Goal: Find specific page/section: Find specific page/section

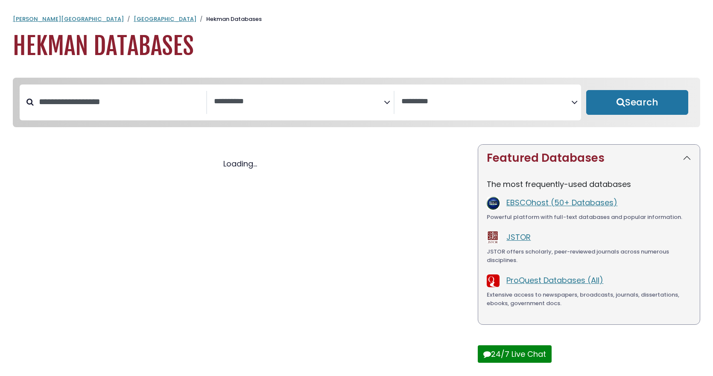
select select "Database Subject Filter"
select select "Database Vendors Filter"
select select "Database Subject Filter"
select select "Database Vendors Filter"
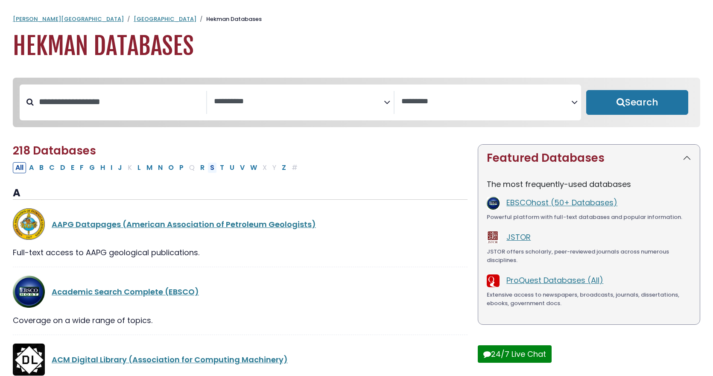
click at [211, 169] on button "S" at bounding box center [211, 167] width 9 height 11
select select "Database Subject Filter"
select select "Database Vendors Filter"
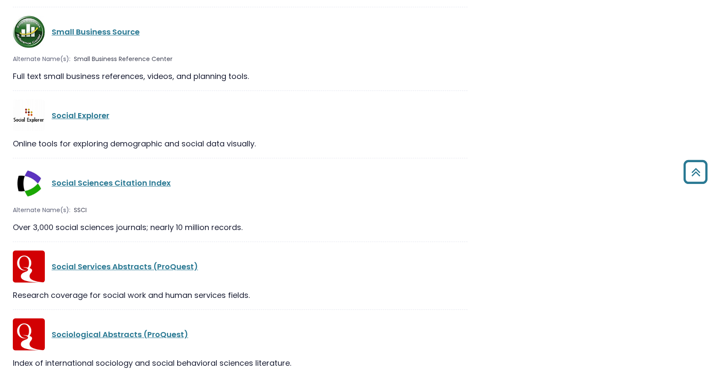
scroll to position [726, 0]
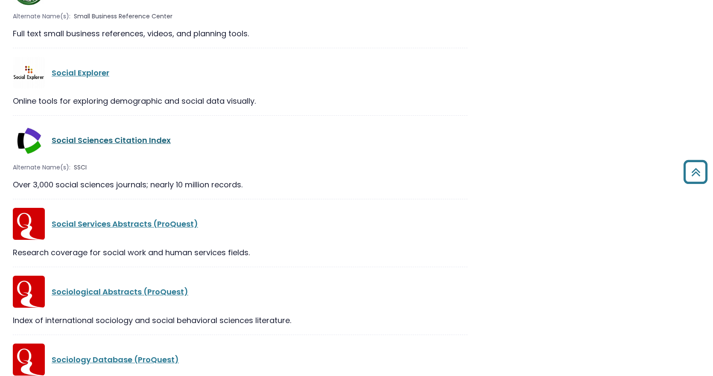
click at [126, 139] on link "Social Sciences Citation Index" at bounding box center [111, 140] width 119 height 11
